Goal: Information Seeking & Learning: Learn about a topic

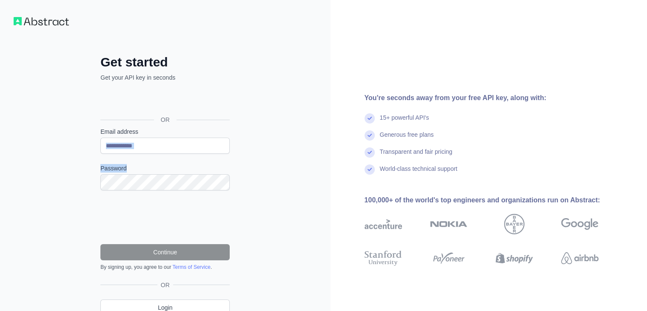
drag, startPoint x: 165, startPoint y: 154, endPoint x: 191, endPoint y: 139, distance: 30.1
click at [191, 139] on form "Email address Password Continue By signing up, you agree to our Terms of Servic…" at bounding box center [164, 198] width 129 height 143
click at [191, 139] on input "Email address" at bounding box center [164, 145] width 129 height 16
type input "**********"
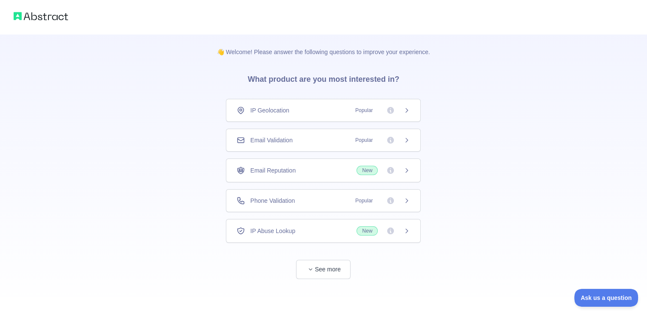
click at [260, 145] on div "Email Validation Popular" at bounding box center [323, 140] width 195 height 23
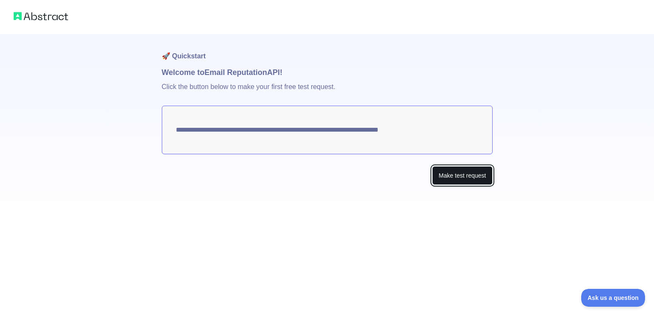
click at [460, 172] on button "Make test request" at bounding box center [462, 175] width 60 height 19
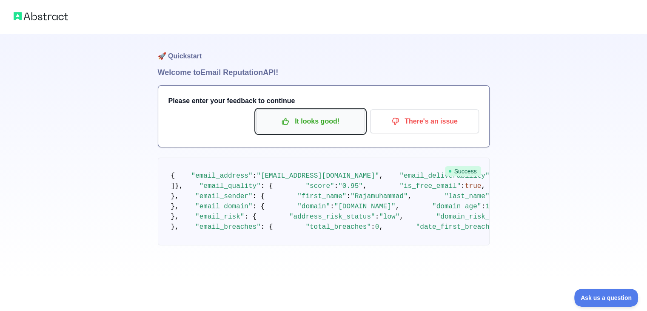
click at [306, 123] on p "It looks good!" at bounding box center [311, 121] width 96 height 14
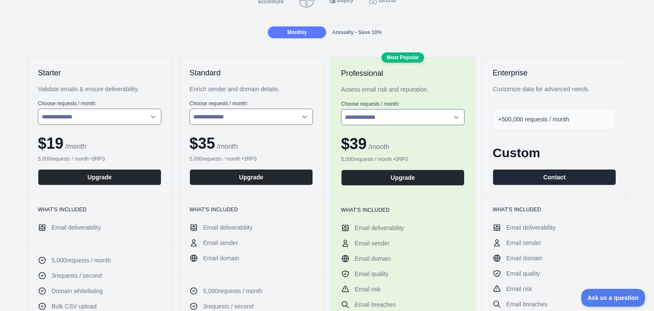
scroll to position [45, 0]
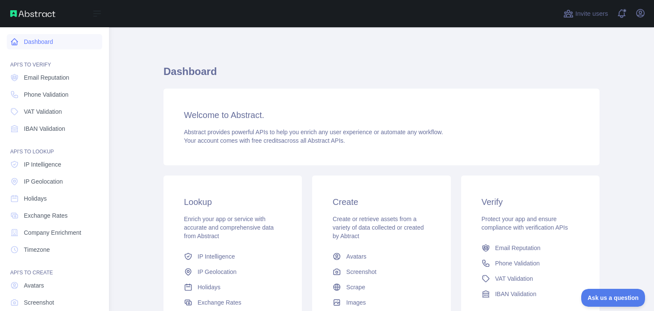
click at [14, 43] on icon at bounding box center [14, 42] width 6 height 6
click at [60, 83] on link "Email Reputation" at bounding box center [54, 77] width 95 height 15
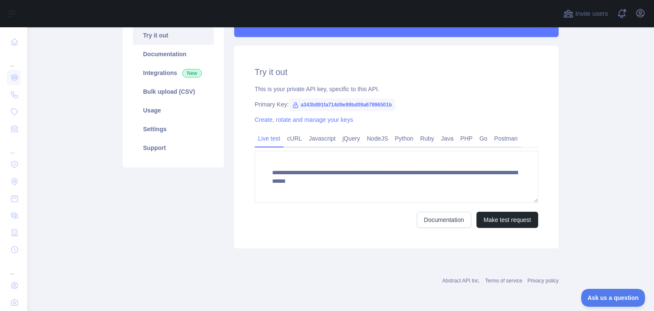
scroll to position [93, 0]
click at [274, 228] on div "**********" at bounding box center [396, 147] width 324 height 203
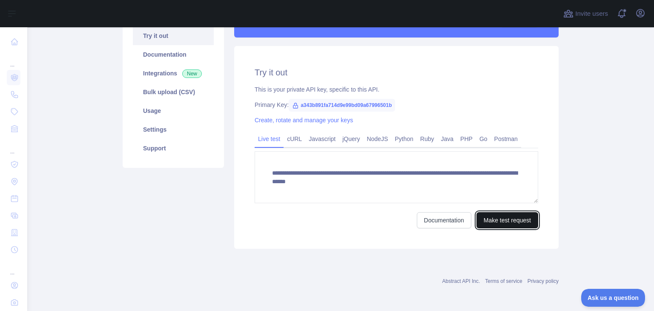
click at [490, 222] on button "Make test request" at bounding box center [507, 220] width 62 height 16
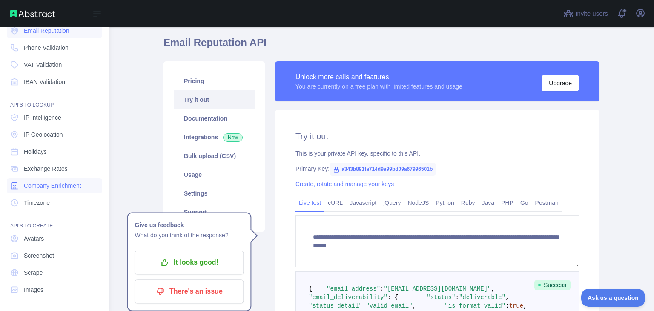
scroll to position [0, 0]
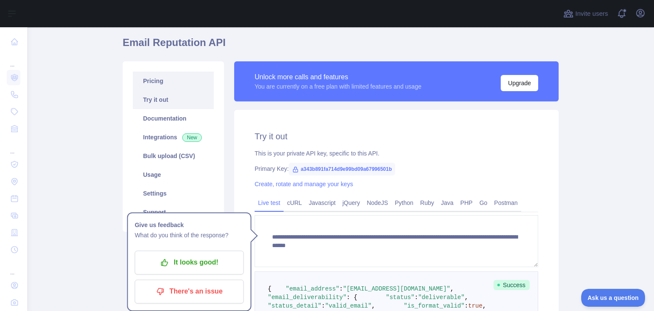
click at [177, 87] on link "Pricing" at bounding box center [173, 80] width 81 height 19
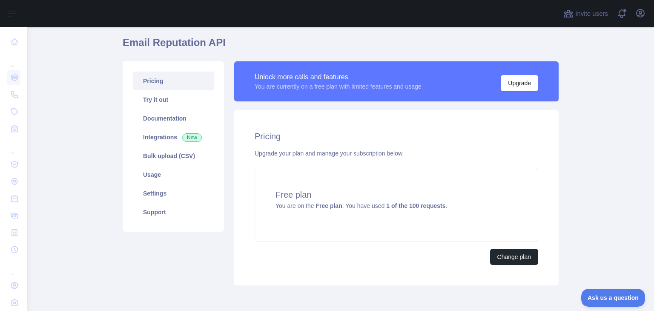
click at [168, 45] on h1 "Email Reputation API" at bounding box center [341, 46] width 436 height 20
copy h1 "Email Reputation API"
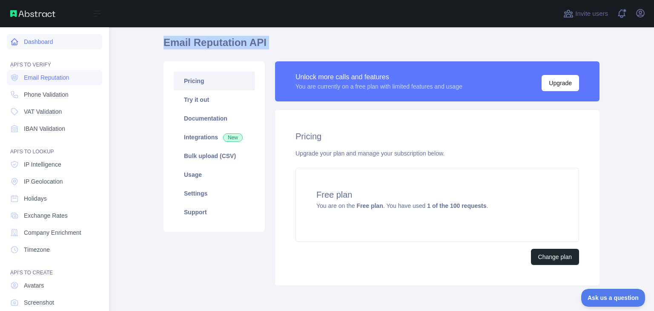
click at [56, 42] on link "Dashboard" at bounding box center [54, 41] width 95 height 15
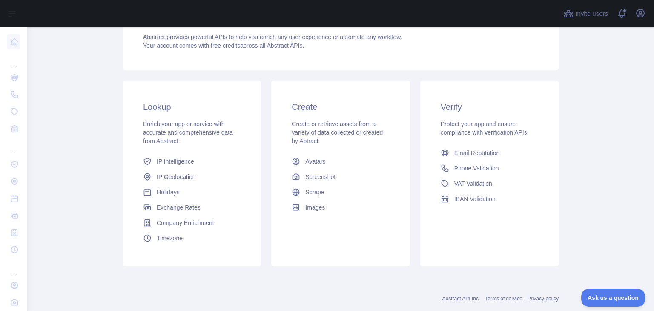
scroll to position [113, 0]
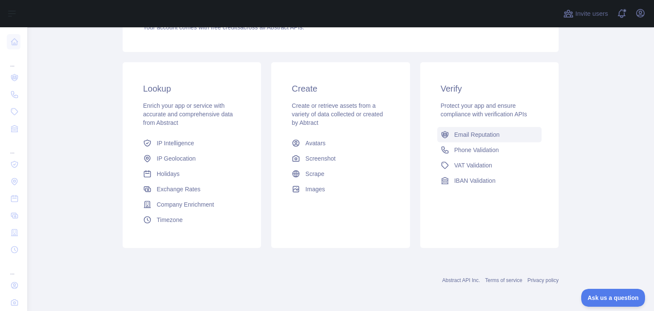
click at [454, 136] on span "Email Reputation" at bounding box center [477, 134] width 46 height 9
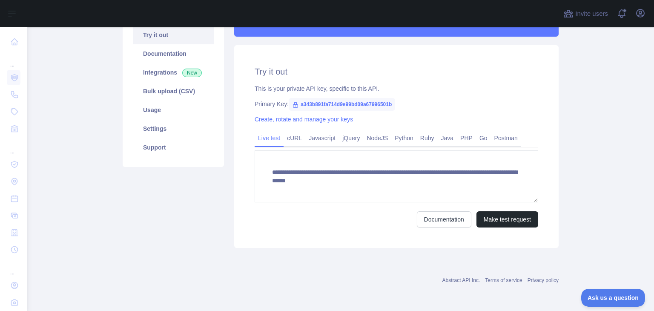
scroll to position [93, 0]
click at [300, 146] on div "cURL" at bounding box center [294, 140] width 22 height 13
click at [320, 143] on link "Javascript" at bounding box center [322, 138] width 34 height 14
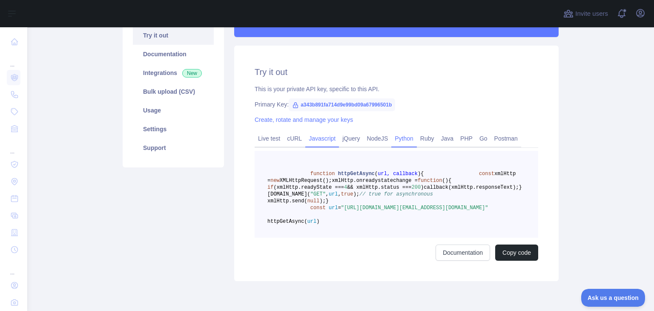
click at [391, 143] on link "Python" at bounding box center [404, 138] width 26 height 14
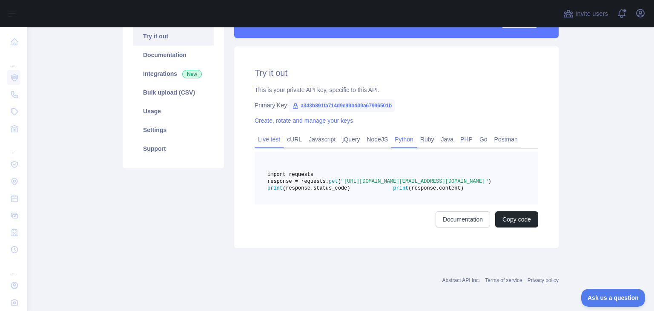
click at [260, 143] on link "Live test" at bounding box center [268, 139] width 29 height 14
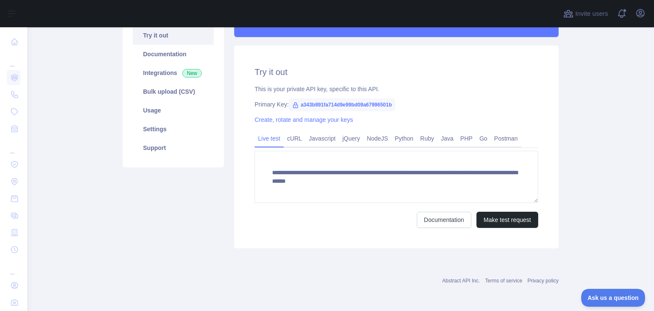
click at [304, 104] on span "a343b891fa714d9e99bd09a67996501b" at bounding box center [341, 104] width 106 height 13
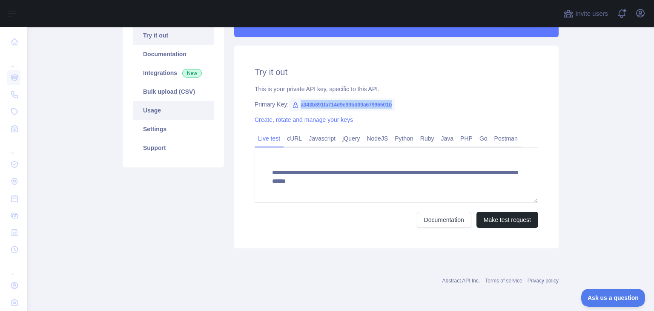
click at [171, 106] on link "Usage" at bounding box center [173, 110] width 81 height 19
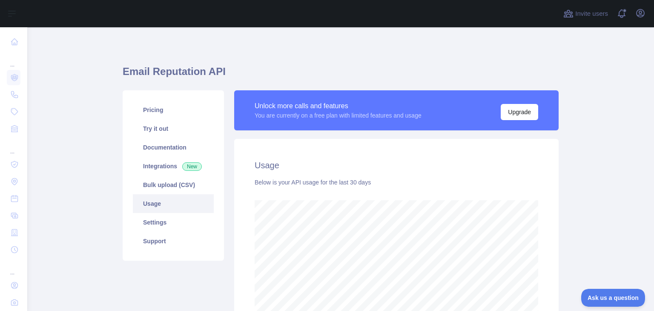
scroll to position [283, 620]
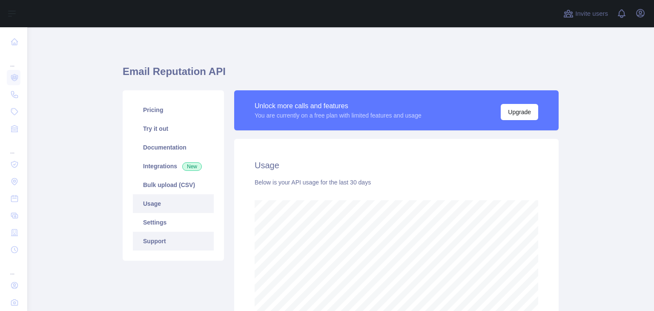
scroll to position [283, 620]
click at [153, 207] on link "Usage" at bounding box center [173, 203] width 81 height 19
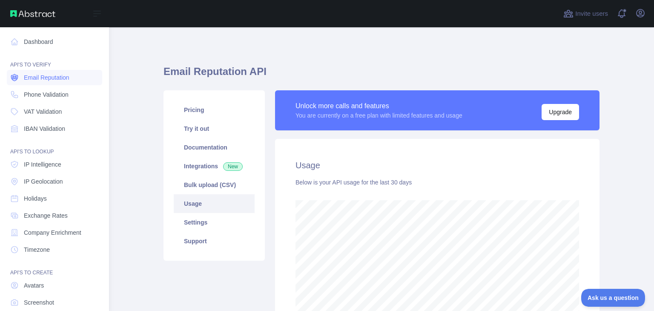
scroll to position [425227, 424973]
click at [12, 75] on icon at bounding box center [14, 77] width 6 height 7
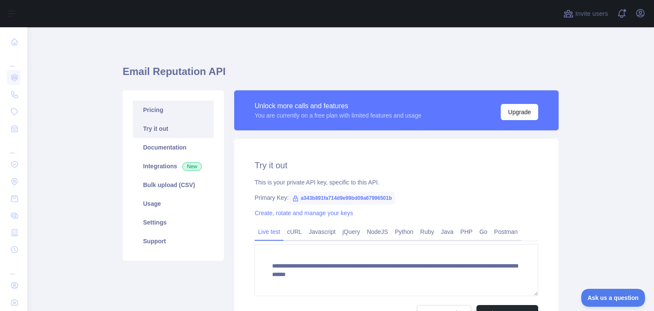
click at [151, 106] on link "Pricing" at bounding box center [173, 109] width 81 height 19
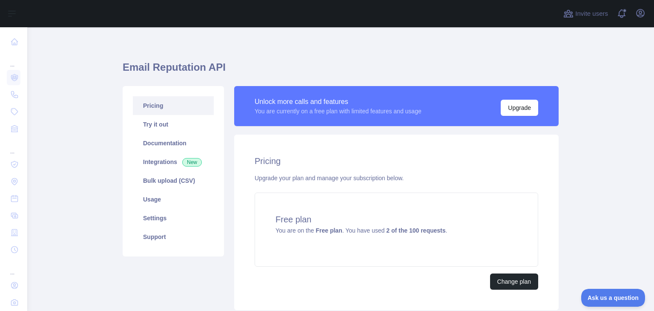
scroll to position [3, 0]
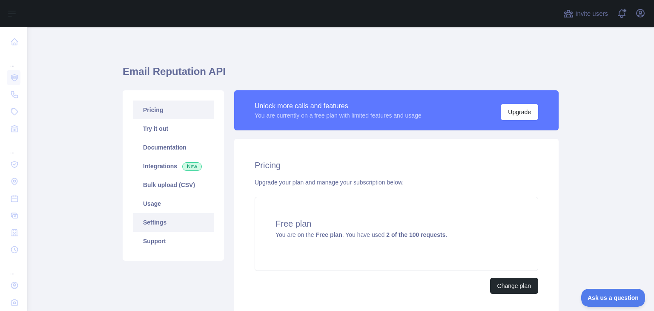
click at [157, 220] on link "Settings" at bounding box center [173, 222] width 81 height 19
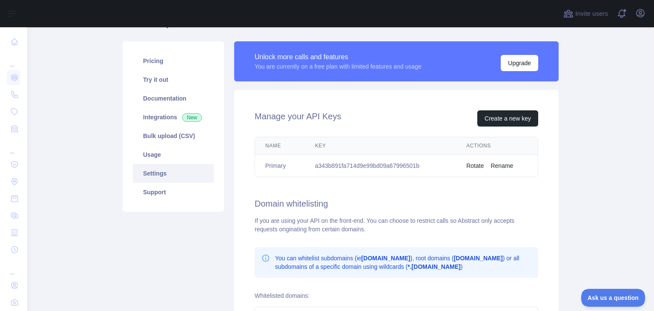
scroll to position [49, 0]
click at [488, 114] on button "Create a new key" at bounding box center [507, 118] width 61 height 16
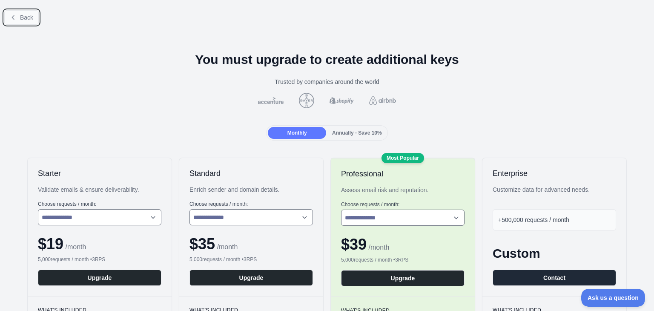
click at [29, 18] on span "Back" at bounding box center [26, 17] width 13 height 7
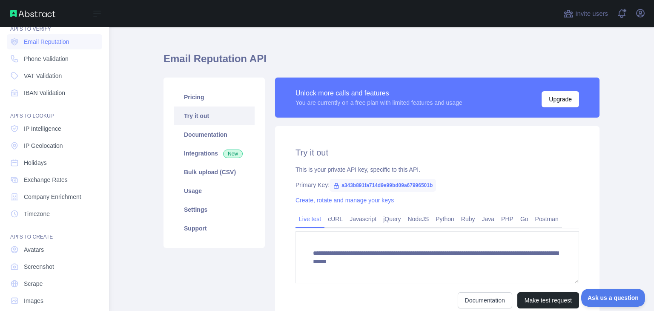
scroll to position [47, 0]
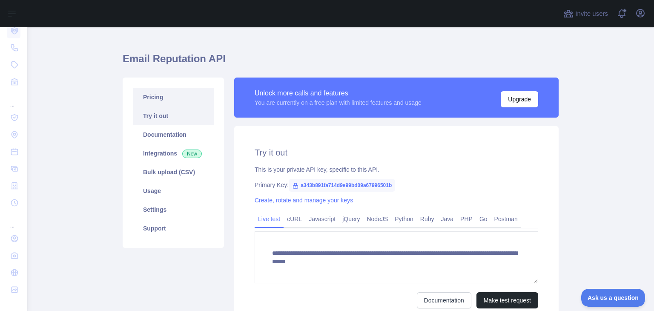
click at [160, 104] on link "Pricing" at bounding box center [173, 97] width 81 height 19
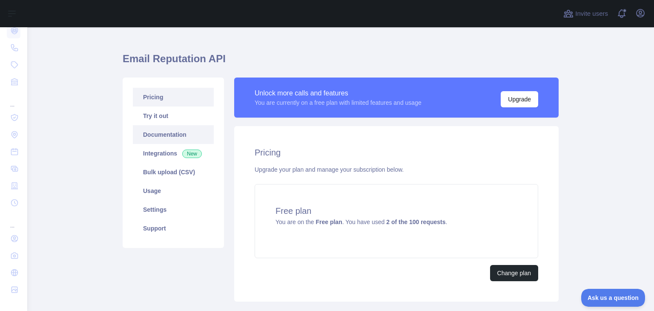
click at [163, 127] on link "Documentation" at bounding box center [173, 134] width 81 height 19
click at [196, 121] on link "Try it out" at bounding box center [173, 115] width 81 height 19
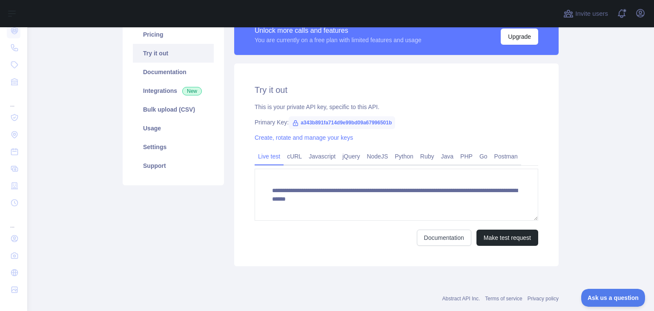
scroll to position [76, 0]
click at [169, 150] on link "Settings" at bounding box center [173, 146] width 81 height 19
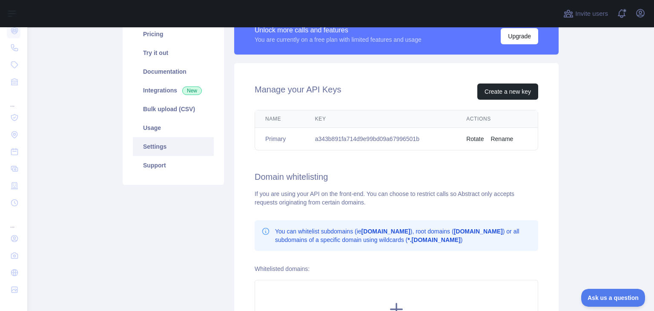
click at [377, 140] on td "a343b891fa714d9e99bd09a67996501b" at bounding box center [380, 139] width 151 height 23
copy td "a343b891fa714d9e99bd09a67996501b"
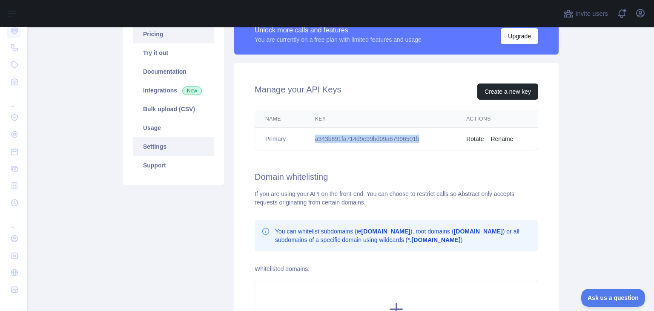
click at [172, 38] on link "Pricing" at bounding box center [173, 34] width 81 height 19
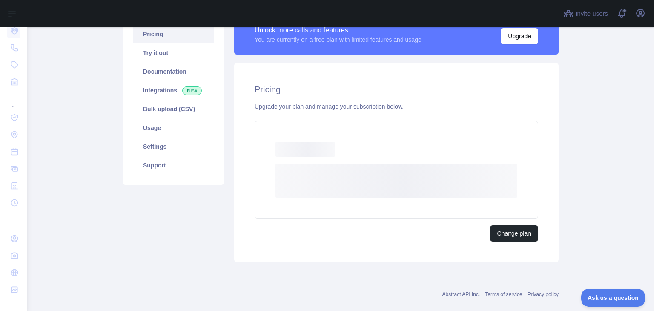
scroll to position [66, 0]
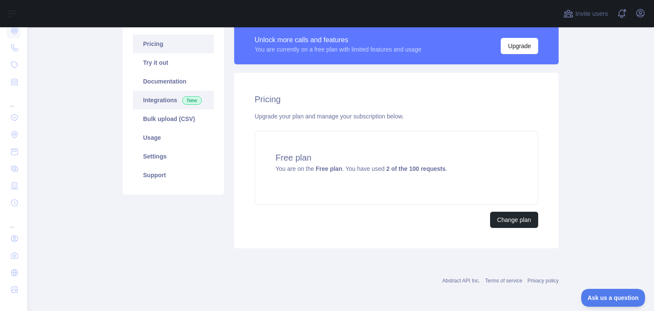
click at [167, 100] on link "Integrations New" at bounding box center [173, 100] width 81 height 19
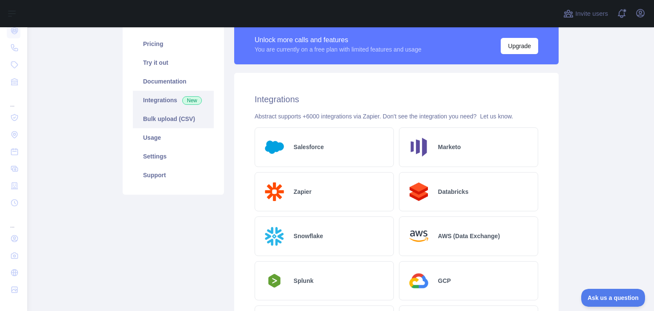
click at [142, 114] on link "Bulk upload (CSV)" at bounding box center [173, 118] width 81 height 19
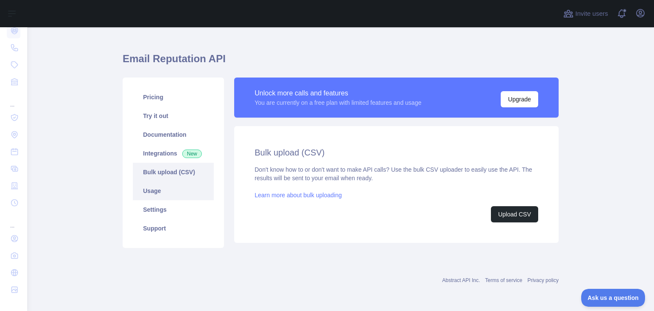
click at [158, 193] on link "Usage" at bounding box center [173, 190] width 81 height 19
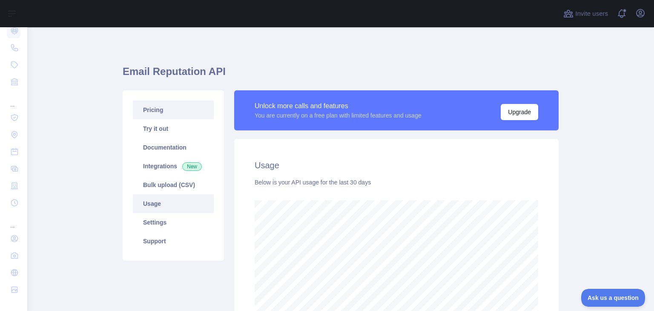
click at [158, 113] on link "Pricing" at bounding box center [173, 109] width 81 height 19
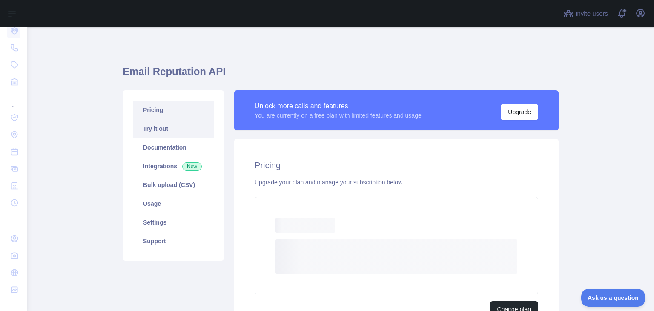
click at [157, 126] on link "Try it out" at bounding box center [173, 128] width 81 height 19
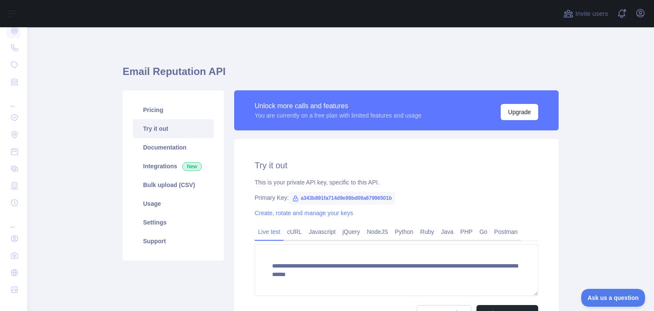
scroll to position [9, 0]
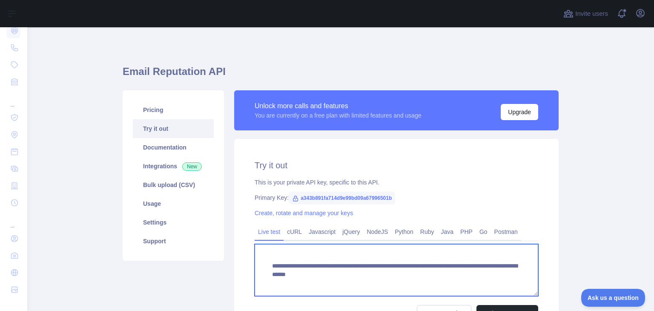
click at [402, 276] on textarea "**********" at bounding box center [395, 270] width 283 height 52
drag, startPoint x: 269, startPoint y: 257, endPoint x: 303, endPoint y: 280, distance: 41.1
click at [303, 280] on textarea "**********" at bounding box center [395, 270] width 283 height 52
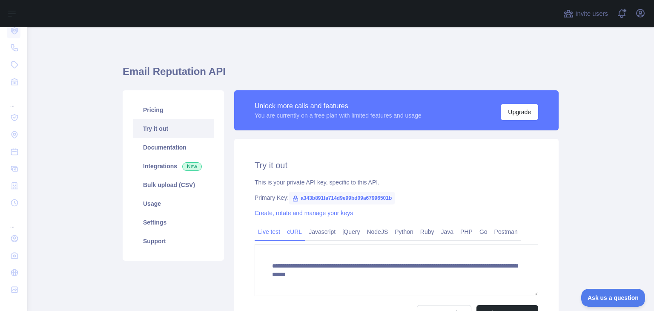
click at [291, 238] on link "cURL" at bounding box center [294, 232] width 22 height 14
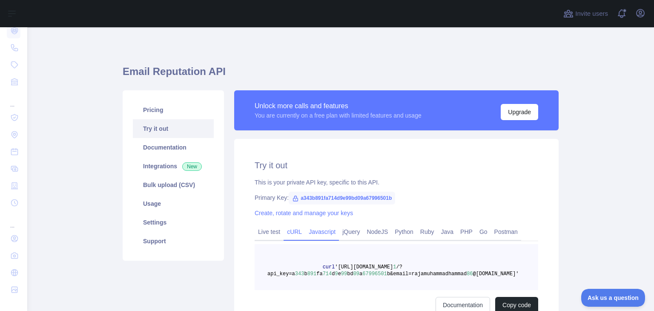
click at [321, 231] on link "Javascript" at bounding box center [322, 232] width 34 height 14
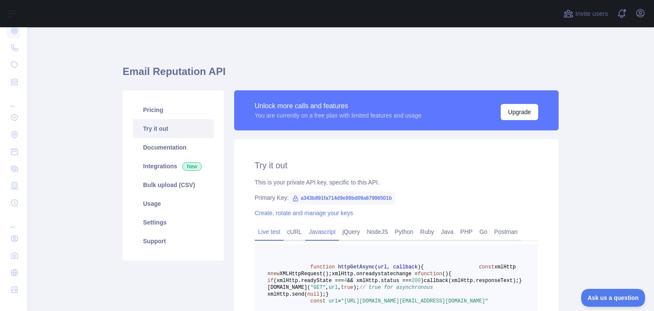
click at [259, 234] on link "Live test" at bounding box center [268, 232] width 29 height 14
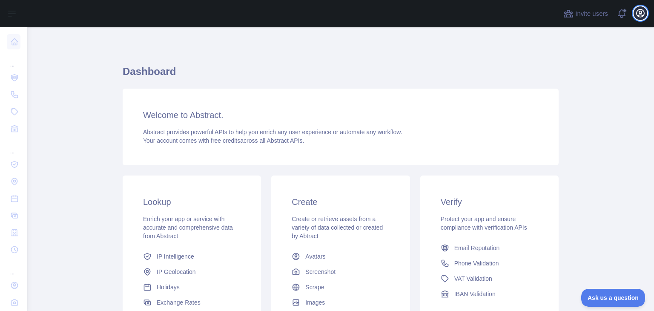
click at [640, 11] on icon "button" at bounding box center [640, 13] width 8 height 8
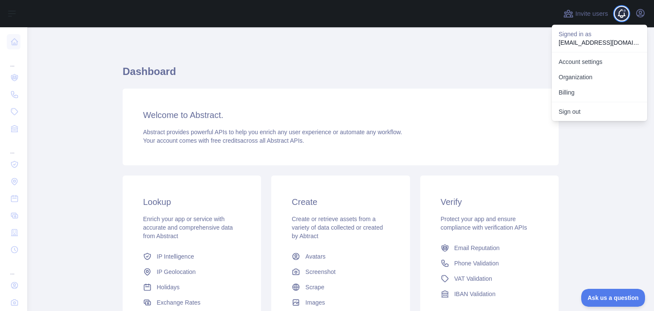
click at [631, 23] on span at bounding box center [624, 13] width 17 height 27
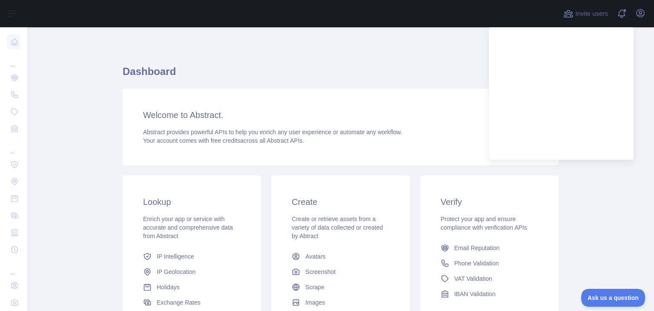
click at [255, 68] on h1 "Dashboard" at bounding box center [341, 75] width 436 height 20
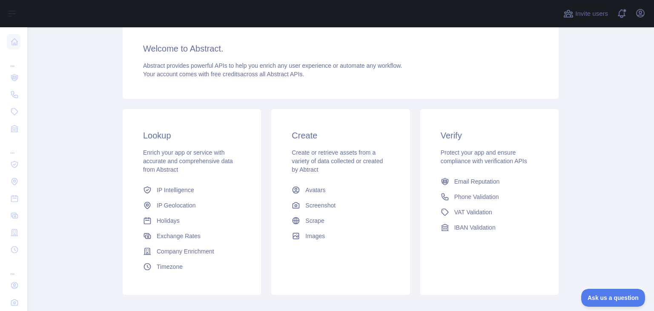
scroll to position [66, 0]
click at [646, 16] on button "Open user menu" at bounding box center [640, 13] width 14 height 14
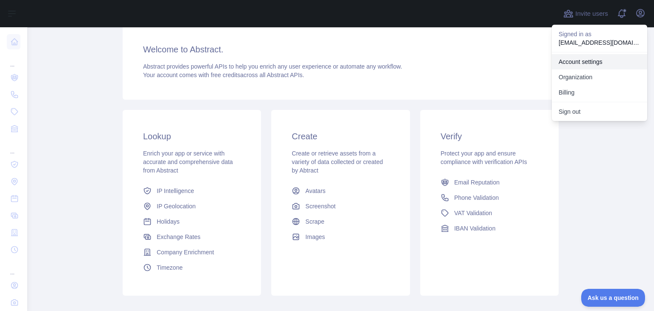
click at [620, 64] on link "Account settings" at bounding box center [598, 61] width 95 height 15
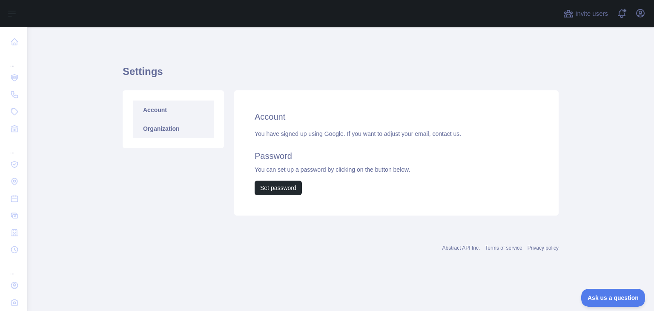
click at [197, 123] on link "Organization" at bounding box center [173, 128] width 81 height 19
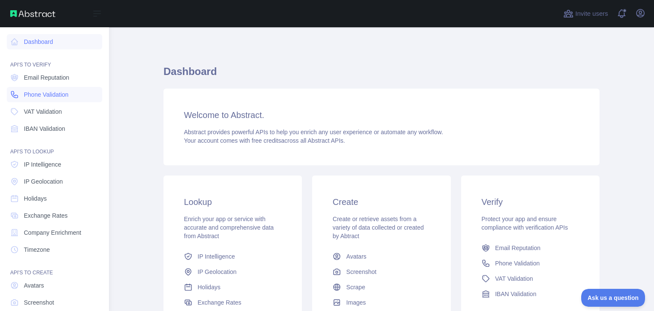
click at [71, 89] on link "Phone Validation" at bounding box center [54, 94] width 95 height 15
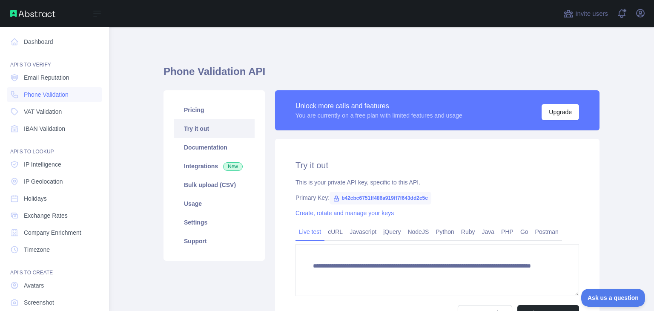
click at [60, 119] on nav "Dashboard API'S TO VERIFY Email Reputation Phone Validation VAT Validation IBAN…" at bounding box center [54, 185] width 95 height 317
click at [31, 40] on link "Dashboard" at bounding box center [54, 41] width 95 height 15
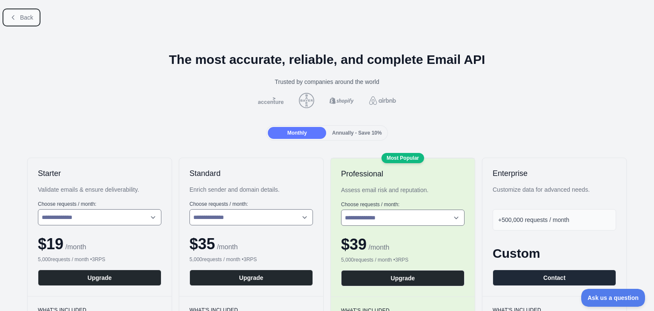
click at [20, 15] on span "Back" at bounding box center [26, 17] width 13 height 7
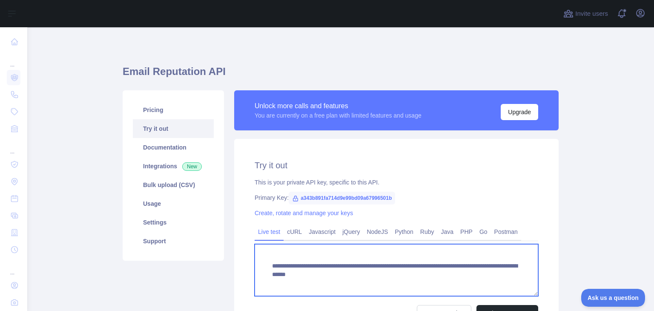
click at [274, 264] on textarea "**********" at bounding box center [395, 270] width 283 height 52
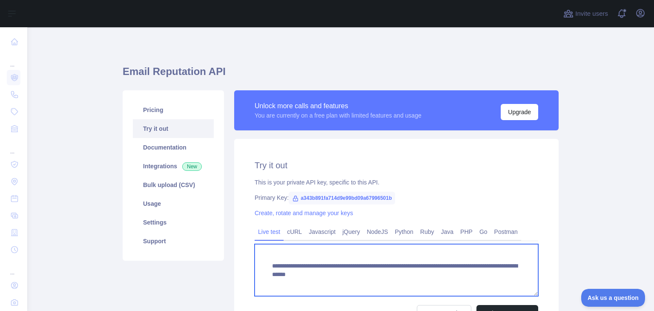
click at [274, 264] on textarea "**********" at bounding box center [395, 270] width 283 height 52
drag, startPoint x: 388, startPoint y: 265, endPoint x: 266, endPoint y: 258, distance: 122.8
click at [266, 258] on textarea "**********" at bounding box center [395, 270] width 283 height 52
